Goal: Information Seeking & Learning: Check status

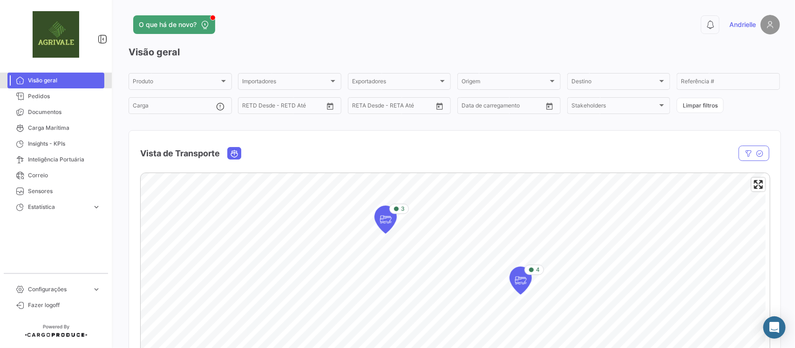
click at [54, 77] on span "Visão geral" at bounding box center [64, 80] width 73 height 8
click at [50, 95] on span "Pedidos" at bounding box center [64, 96] width 73 height 8
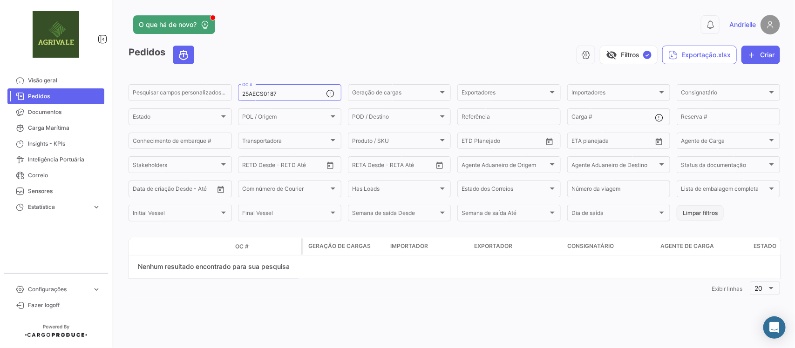
click at [699, 218] on button "Limpar filtros" at bounding box center [700, 212] width 47 height 15
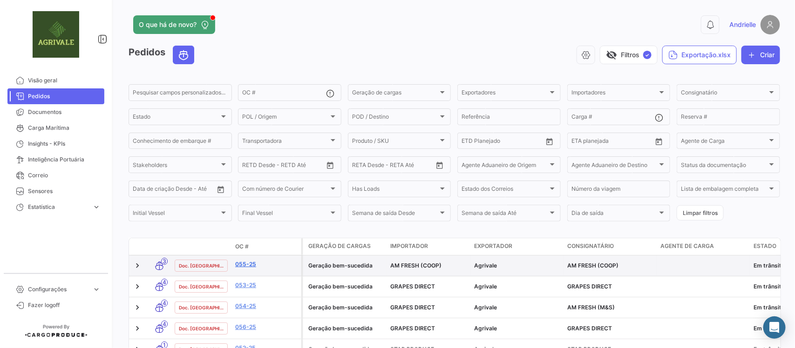
click at [245, 267] on link "055-25" at bounding box center [266, 264] width 62 height 8
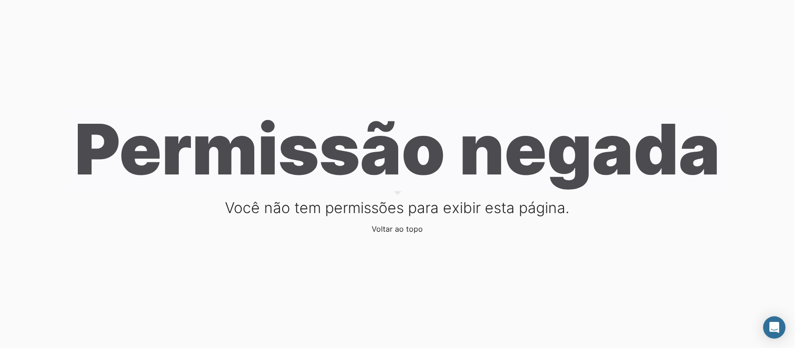
click at [397, 233] on link "Voltar ao topo" at bounding box center [397, 229] width 51 height 9
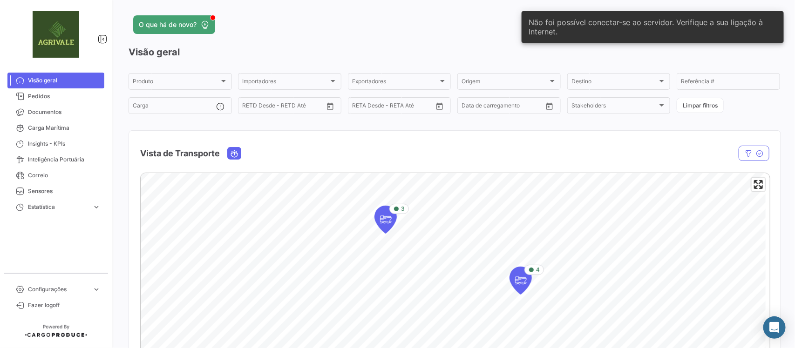
click at [369, 25] on div "O que há de novo?" at bounding box center [308, 24] width 358 height 19
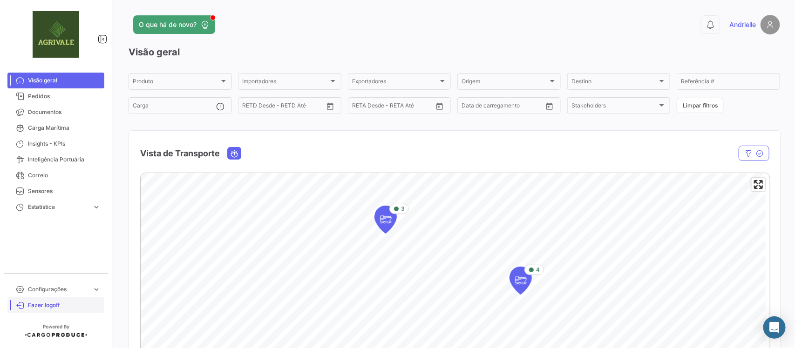
click at [55, 304] on span "Fazer logoff" at bounding box center [64, 305] width 73 height 8
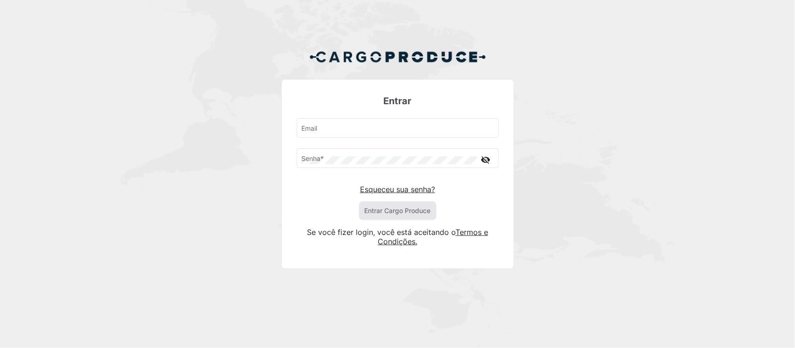
type input "[PERSON_NAME][EMAIL_ADDRESS][DOMAIN_NAME]"
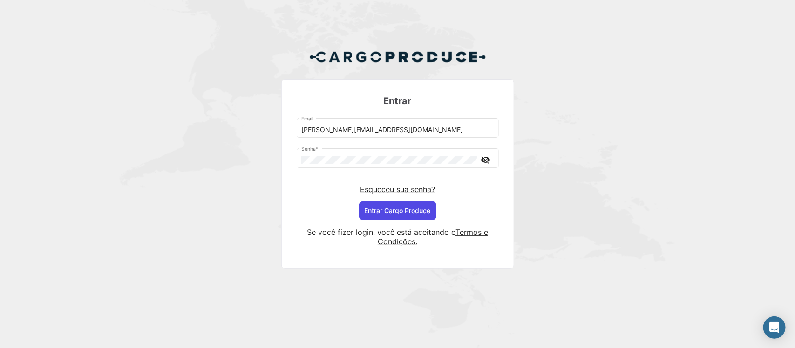
click at [408, 206] on button "Entrar Cargo Produce" at bounding box center [397, 211] width 77 height 19
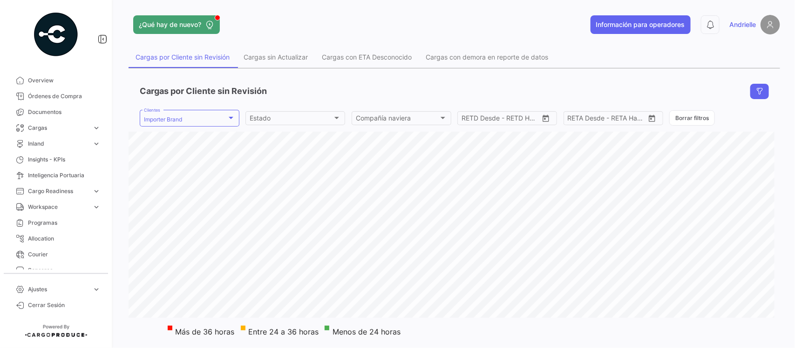
drag, startPoint x: 54, startPoint y: 94, endPoint x: 126, endPoint y: 90, distance: 72.8
click at [54, 94] on span "Órdenes de Compra" at bounding box center [64, 96] width 73 height 8
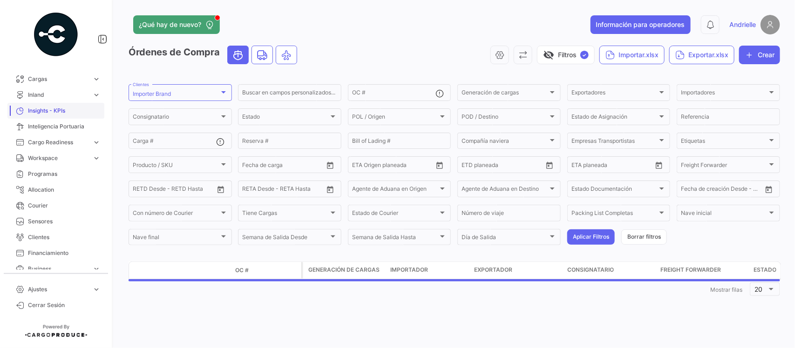
scroll to position [116, 0]
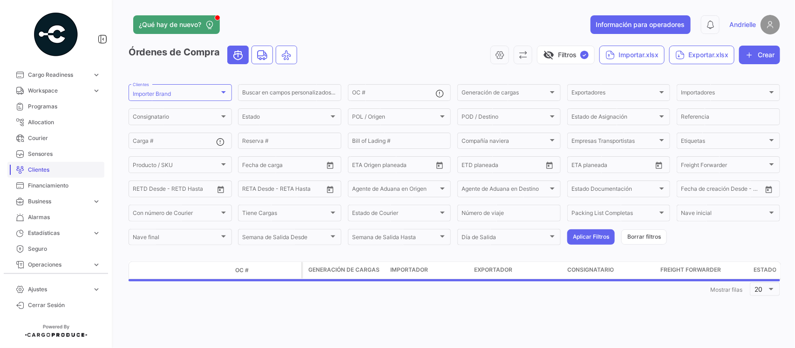
click at [47, 170] on span "Clientes" at bounding box center [64, 170] width 73 height 8
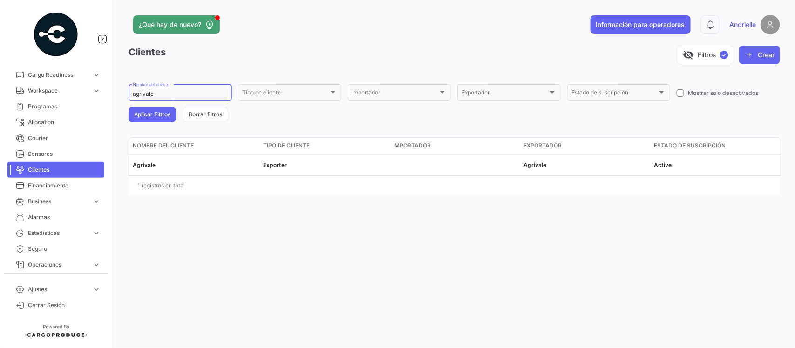
drag, startPoint x: 184, startPoint y: 98, endPoint x: 166, endPoint y: 95, distance: 18.3
click at [125, 102] on div "¿Qué hay de nuevo? Información para operadores 0 [PERSON_NAME] Clientes visibil…" at bounding box center [455, 174] width 682 height 348
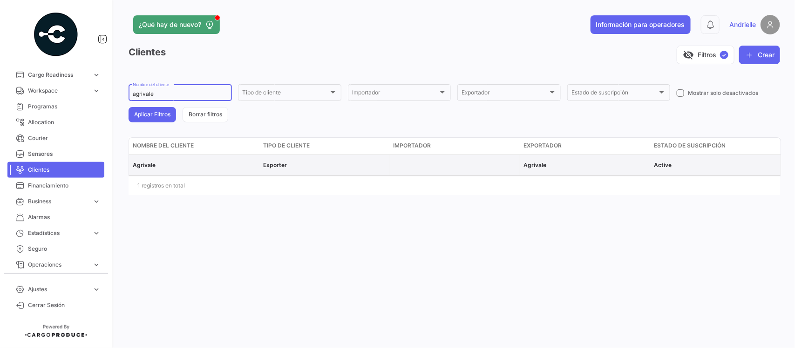
click at [138, 164] on span "Agrivale" at bounding box center [144, 165] width 23 height 7
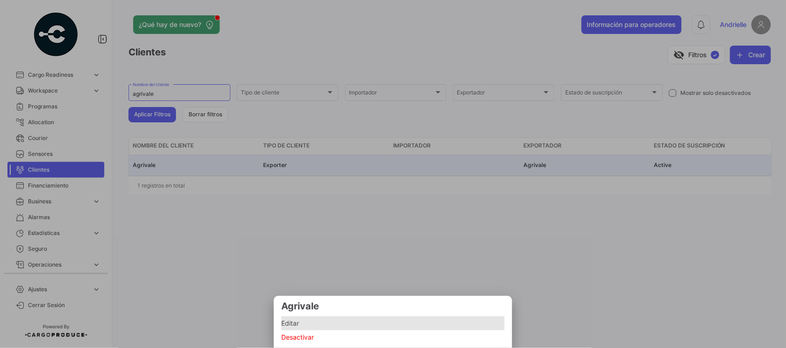
click at [296, 323] on span "Editar" at bounding box center [393, 323] width 224 height 11
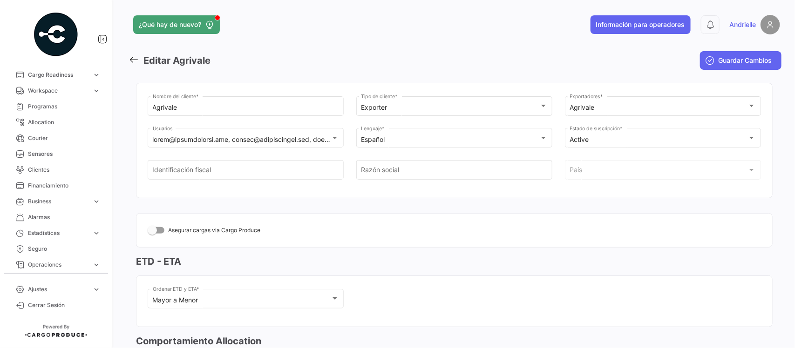
click at [58, 280] on mat-nav-list "Ajustes expand_more Usuarios Roles Datos Adicionales OC Plantillas OC Requisito…" at bounding box center [56, 295] width 112 height 35
click at [59, 287] on span "Ajustes" at bounding box center [58, 290] width 61 height 8
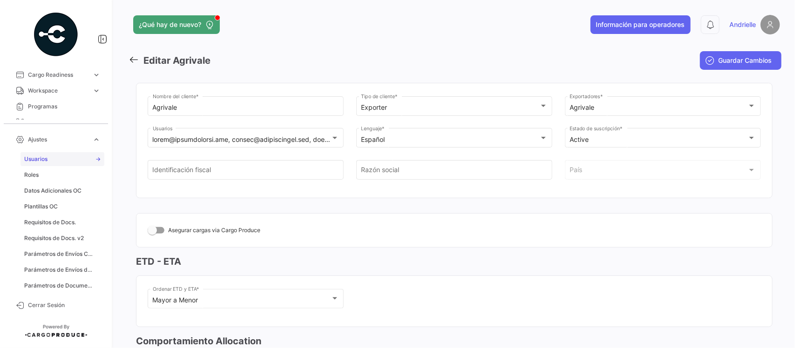
click at [67, 157] on link "Usuarios" at bounding box center [62, 159] width 84 height 14
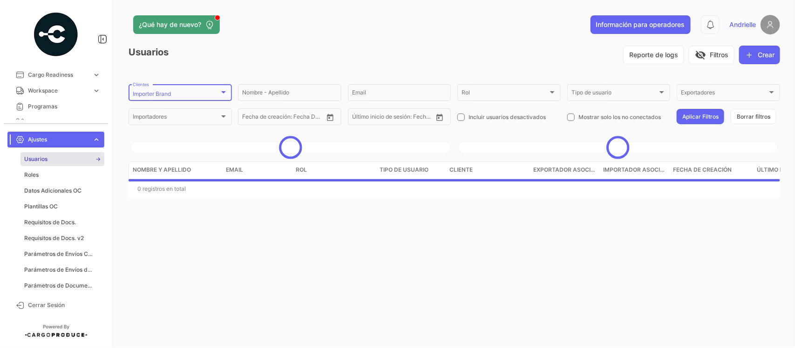
click at [199, 84] on div "Importer Brand Clientes" at bounding box center [180, 92] width 95 height 18
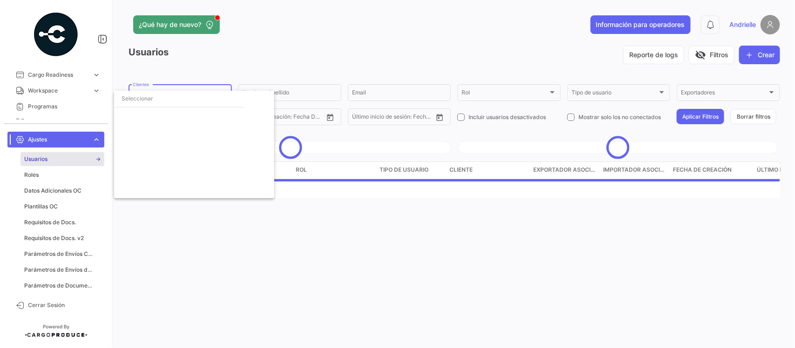
scroll to position [2089, 0]
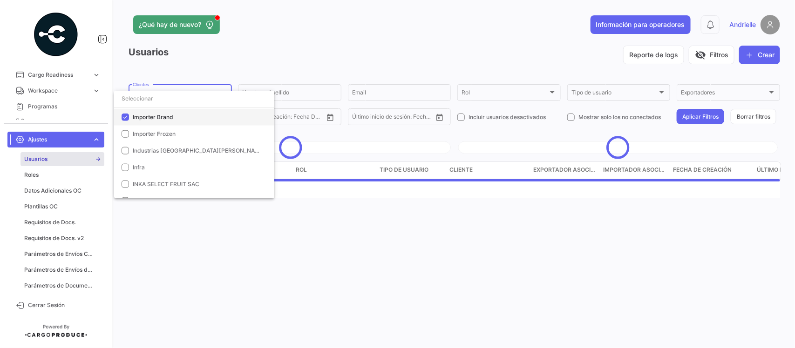
click at [162, 116] on span "Importer Brand" at bounding box center [153, 117] width 41 height 7
click at [162, 94] on input "dropdown search" at bounding box center [194, 98] width 160 height 17
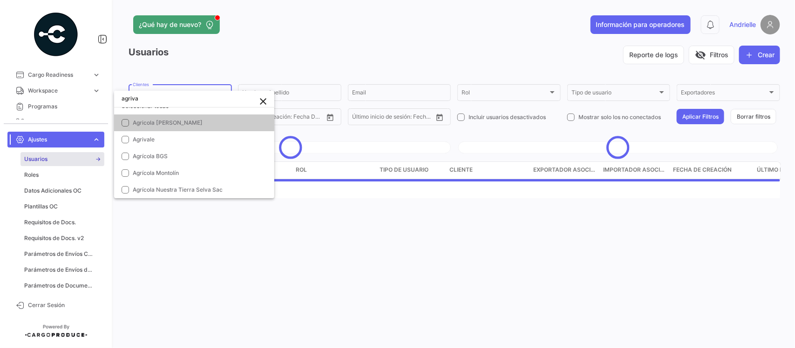
scroll to position [0, 0]
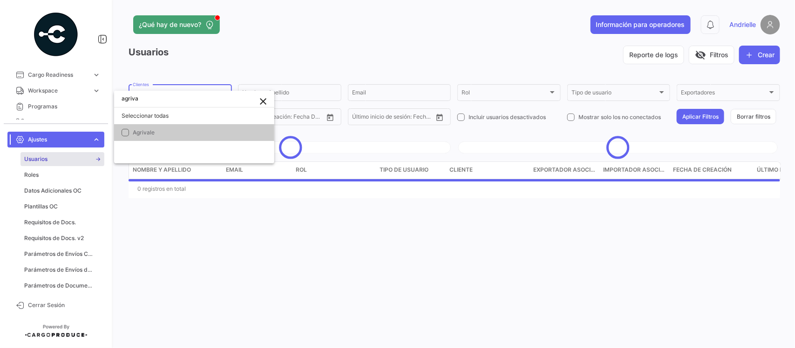
type input "agriva"
click at [156, 129] on span "Agrivale" at bounding box center [198, 133] width 130 height 8
click at [225, 69] on div at bounding box center [397, 174] width 795 height 348
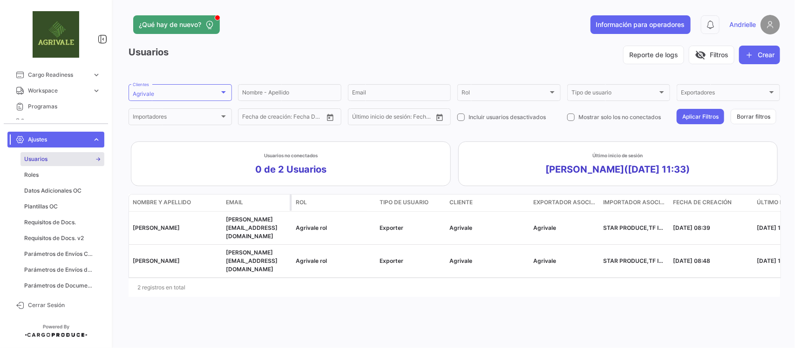
drag, startPoint x: 261, startPoint y: 197, endPoint x: 232, endPoint y: 197, distance: 29.8
click at [232, 197] on datatable-header-cell "Email" at bounding box center [257, 203] width 70 height 17
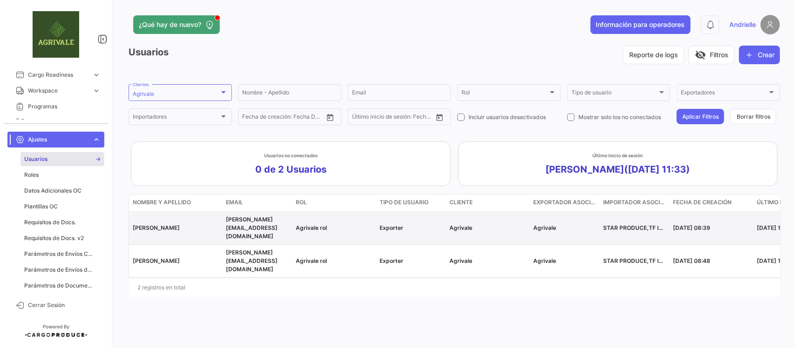
drag, startPoint x: 260, startPoint y: 229, endPoint x: 225, endPoint y: 223, distance: 35.5
click at [225, 223] on datatable-body-cell "[PERSON_NAME][EMAIL_ADDRESS][DOMAIN_NAME]" at bounding box center [257, 228] width 70 height 33
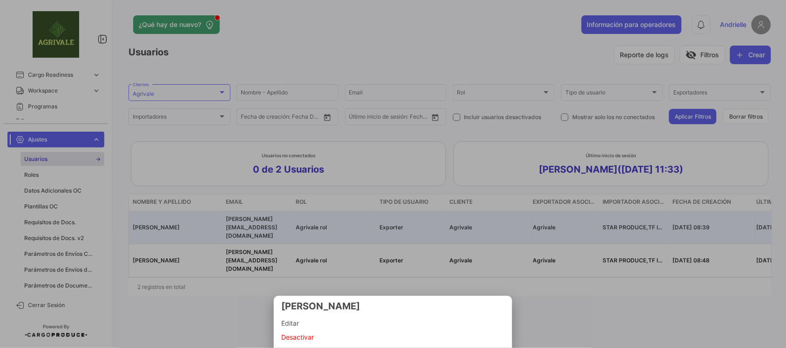
copy span "[PERSON_NAME][EMAIL_ADDRESS][DOMAIN_NAME]"
click at [289, 320] on span "Editar" at bounding box center [393, 323] width 224 height 11
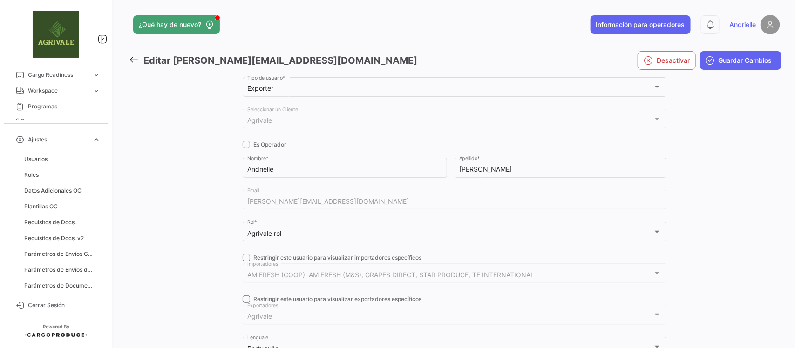
click at [136, 55] on icon at bounding box center [134, 60] width 10 height 10
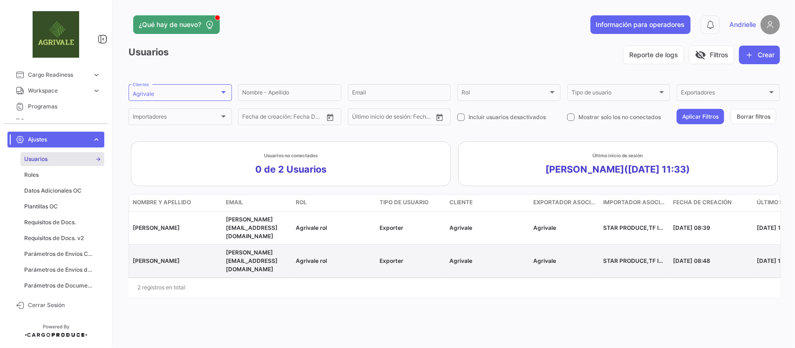
click at [266, 220] on span "[PERSON_NAME][EMAIL_ADDRESS][DOMAIN_NAME]" at bounding box center [252, 228] width 52 height 24
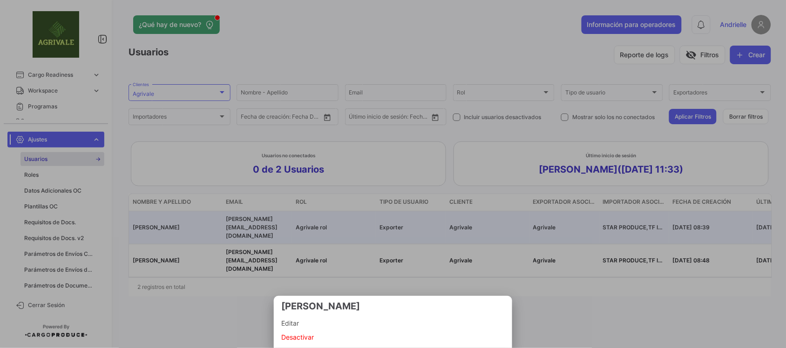
click at [249, 308] on div at bounding box center [393, 174] width 786 height 348
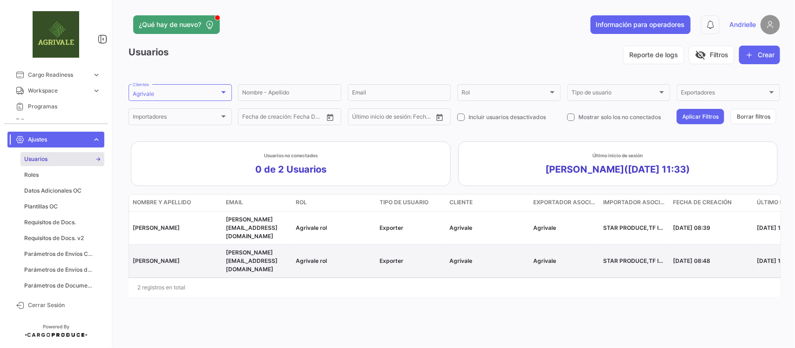
drag, startPoint x: 268, startPoint y: 255, endPoint x: 220, endPoint y: 251, distance: 48.7
click at [220, 251] on div "Augusto Degrazia [EMAIL_ADDRESS][DOMAIN_NAME] Agrivale rol Exporter Agrivale Ag…" at bounding box center [518, 261] width 778 height 33
copy div "[PERSON_NAME][EMAIL_ADDRESS][DOMAIN_NAME]"
click at [250, 251] on span "[PERSON_NAME][EMAIL_ADDRESS][DOMAIN_NAME]" at bounding box center [252, 261] width 52 height 24
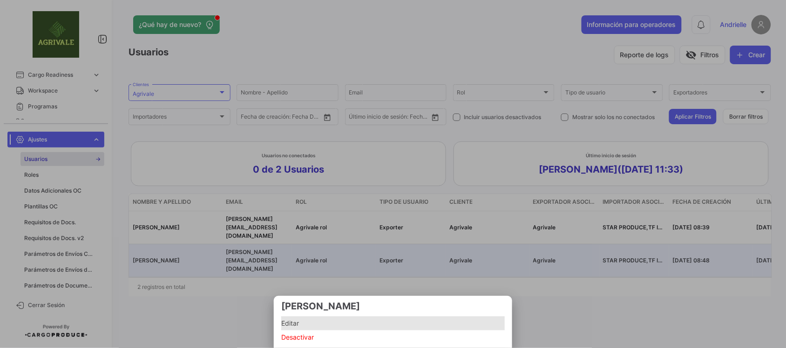
click at [307, 320] on span "Editar" at bounding box center [393, 323] width 224 height 11
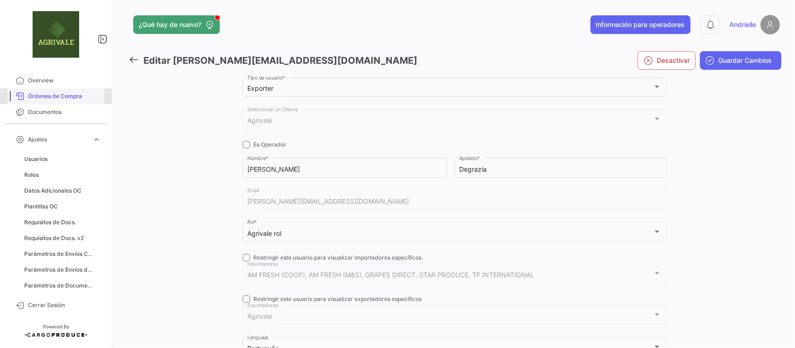
click at [59, 98] on span "Órdenes de Compra" at bounding box center [64, 96] width 73 height 8
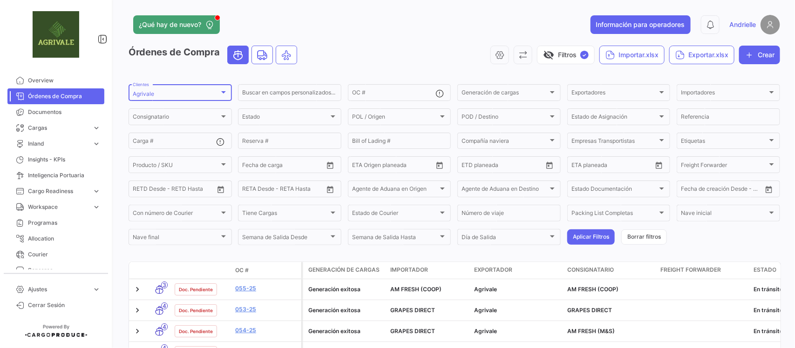
click at [200, 89] on div "Agrivale Clientes" at bounding box center [180, 92] width 95 height 18
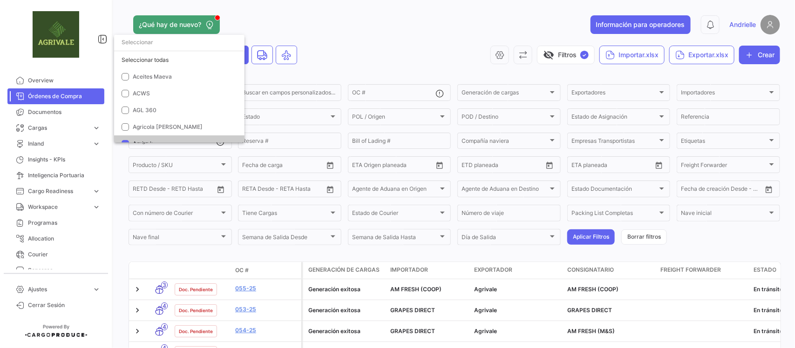
scroll to position [73, 0]
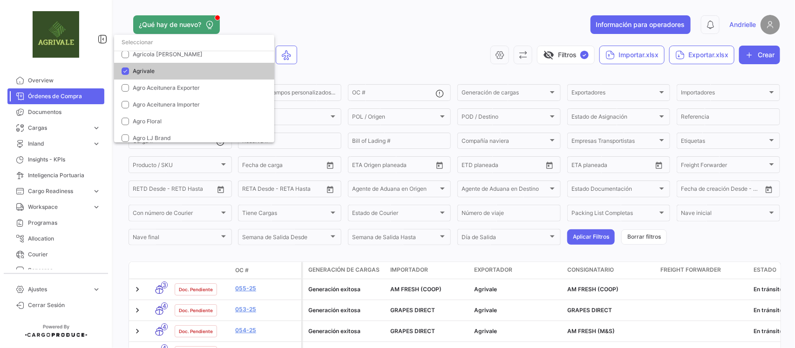
click at [136, 71] on span "Agrivale" at bounding box center [144, 71] width 22 height 7
click at [147, 44] on input "dropdown search" at bounding box center [194, 42] width 160 height 17
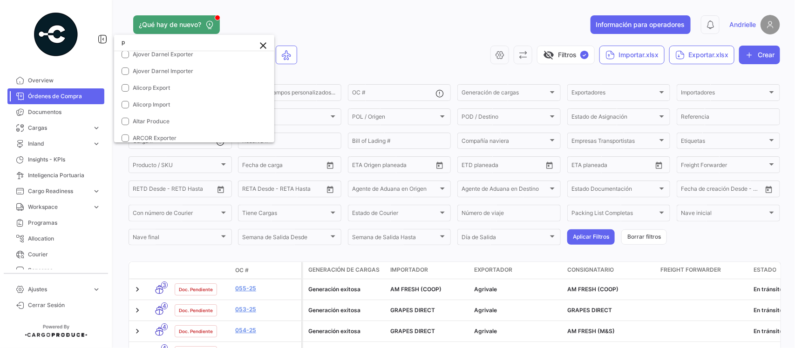
scroll to position [0, 0]
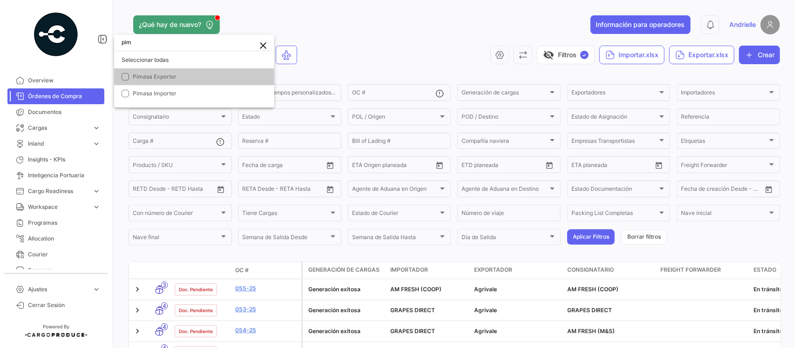
type input "pim"
click at [185, 68] on mat-option "Pimasa Exporter" at bounding box center [194, 76] width 160 height 17
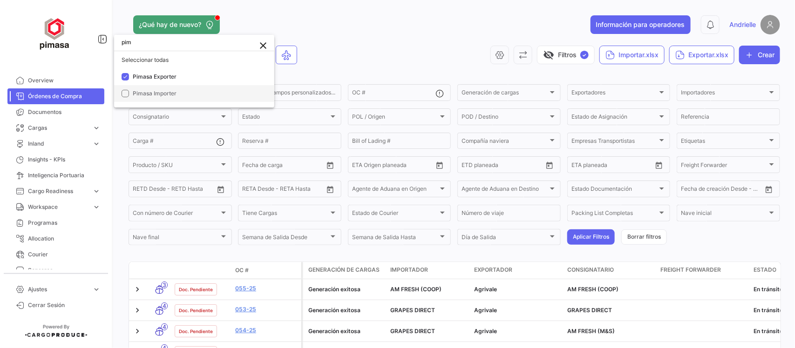
drag, startPoint x: 180, startPoint y: 85, endPoint x: 264, endPoint y: 82, distance: 83.4
click at [184, 85] on mat-option "Pimasa Importer" at bounding box center [194, 93] width 160 height 17
click at [345, 50] on div at bounding box center [397, 174] width 795 height 348
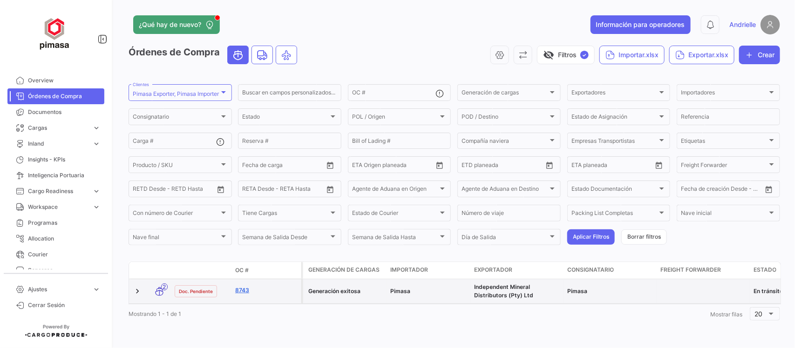
click at [245, 292] on link "8743" at bounding box center [266, 290] width 62 height 8
